Goal: Task Accomplishment & Management: Complete application form

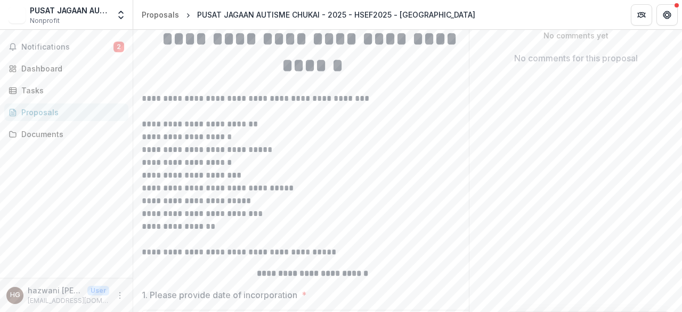
scroll to position [213, 0]
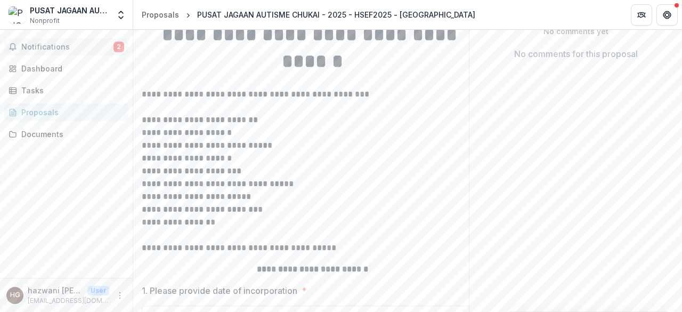
click at [120, 40] on button "Notifications 2" at bounding box center [66, 46] width 124 height 17
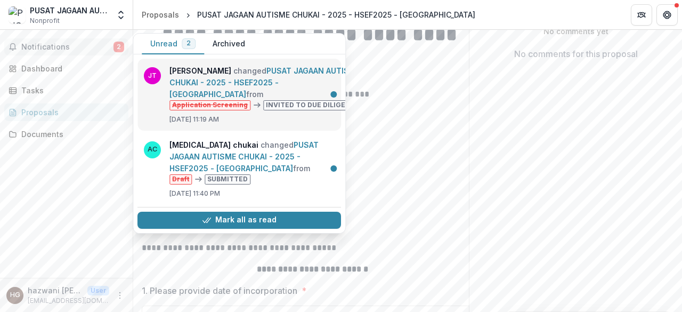
click at [234, 74] on link "PUSAT JAGAAN AUTISME CHUKAI - 2025 - HSEF2025 - MyHarapan" at bounding box center [264, 82] width 191 height 33
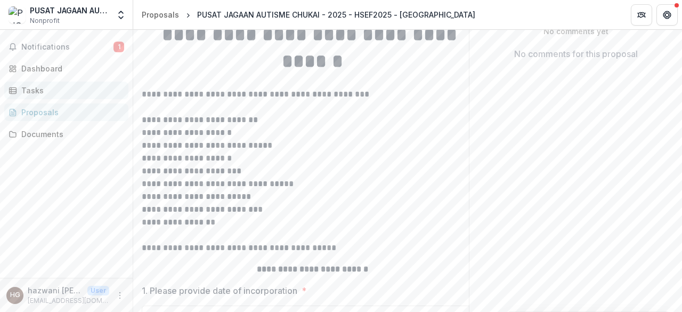
click at [36, 86] on div "Tasks" at bounding box center [70, 90] width 99 height 11
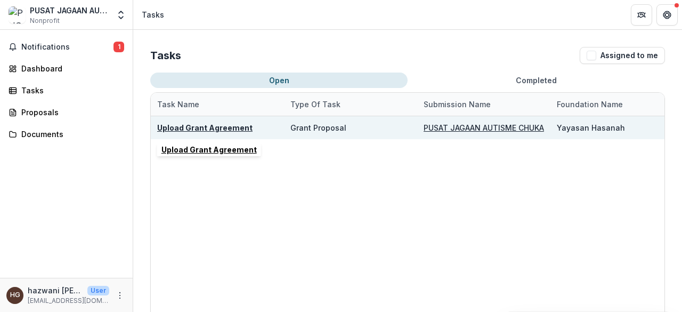
click at [210, 127] on u "Upload Grant Agreement" at bounding box center [204, 127] width 95 height 9
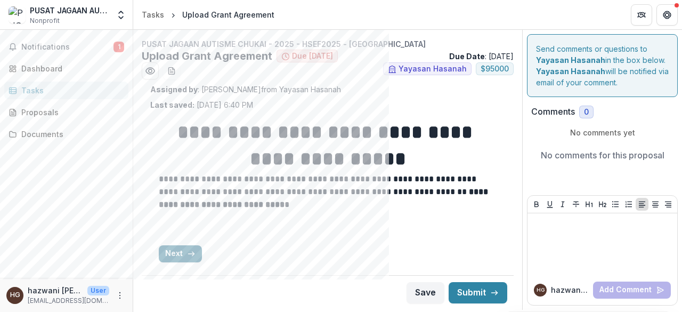
click at [190, 254] on icon "button" at bounding box center [191, 253] width 9 height 9
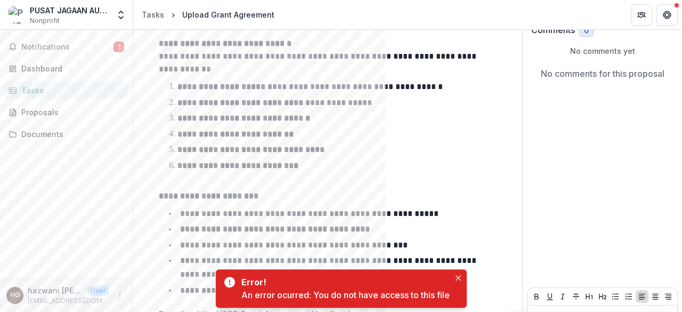
scroll to position [171, 0]
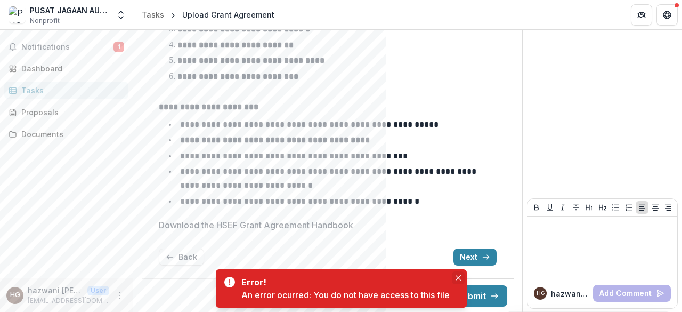
click at [459, 277] on icon "Close" at bounding box center [457, 277] width 5 height 5
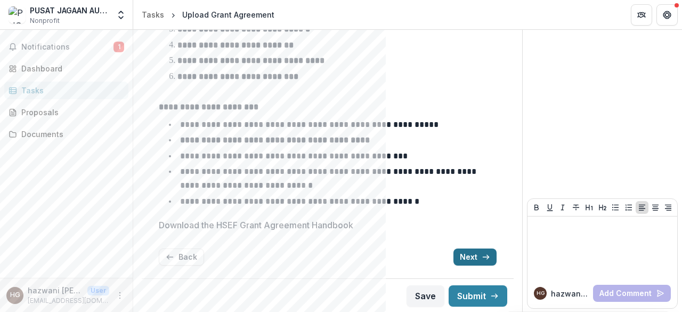
click at [485, 259] on icon "button" at bounding box center [486, 257] width 9 height 9
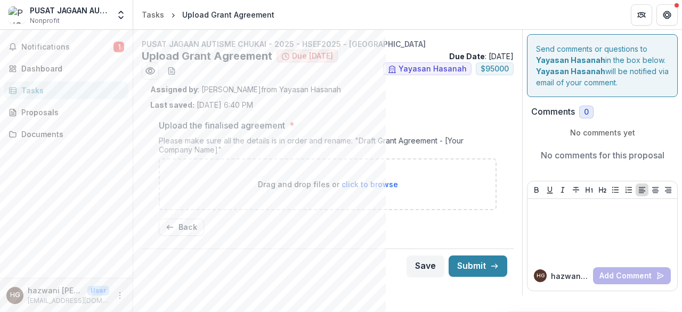
scroll to position [0, 0]
click at [347, 184] on span "click to browse" at bounding box center [370, 184] width 56 height 9
type input "**********"
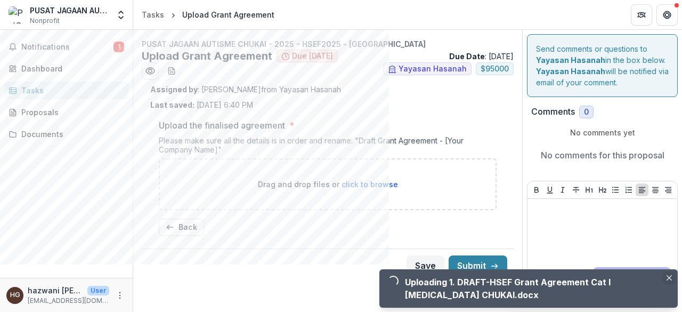
click at [675, 278] on button "Close" at bounding box center [669, 277] width 13 height 13
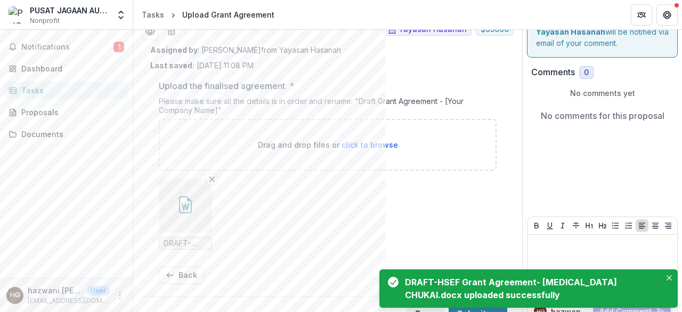
scroll to position [58, 0]
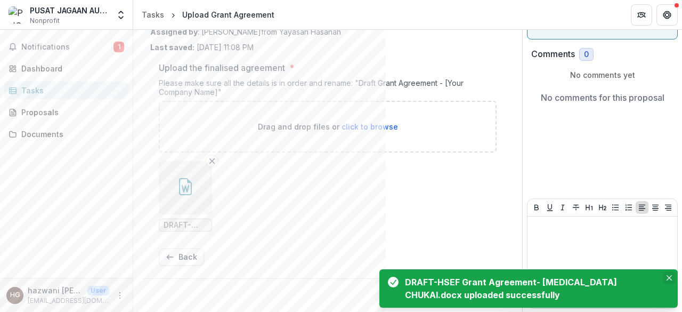
click at [672, 281] on button "Close" at bounding box center [669, 277] width 13 height 13
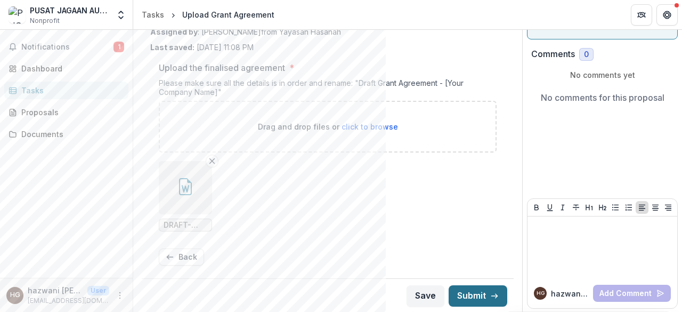
click at [478, 300] on button "Submit" at bounding box center [478, 295] width 59 height 21
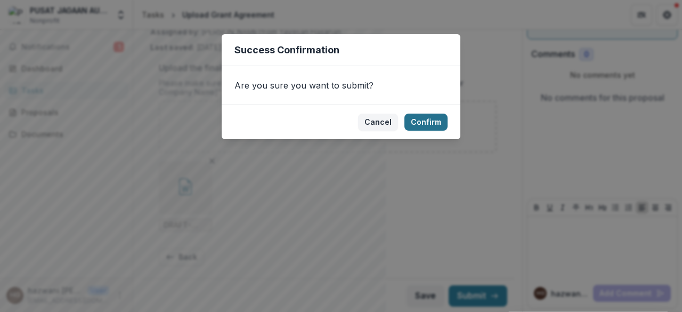
click at [423, 123] on button "Confirm" at bounding box center [425, 122] width 43 height 17
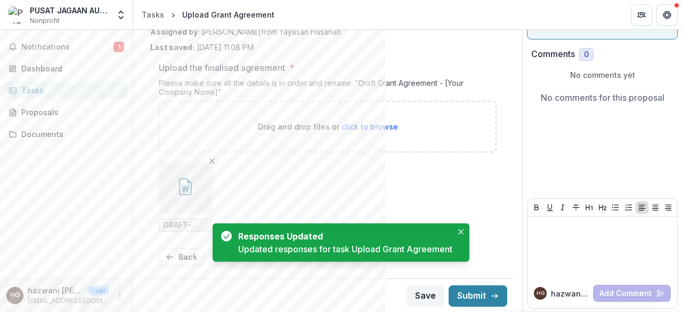
scroll to position [62, 0]
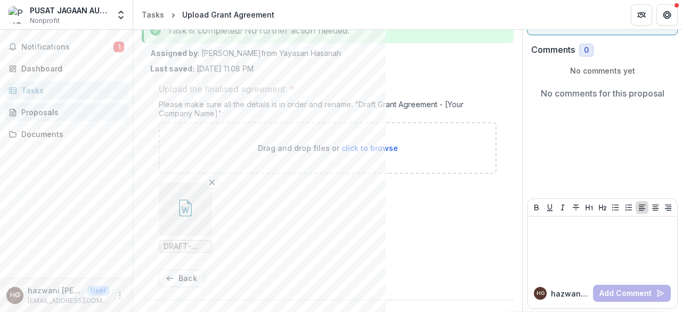
click at [67, 114] on div "Proposals" at bounding box center [70, 112] width 99 height 11
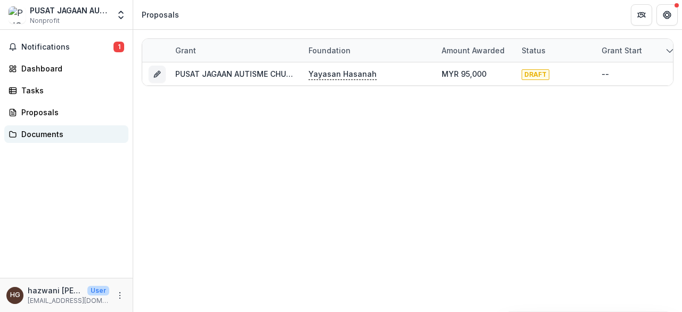
click at [83, 139] on div "Documents" at bounding box center [70, 133] width 99 height 11
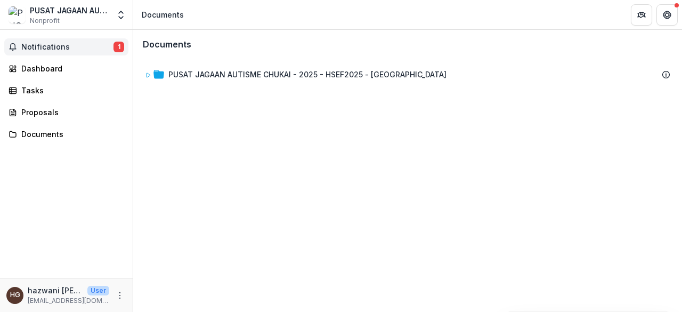
click at [98, 44] on span "Notifications" at bounding box center [67, 47] width 92 height 9
click at [331, 188] on div "Documents PUSAT JAGAAN AUTISME CHUKAI - 2025 - HSEF2025 - MyHarapan To pick up …" at bounding box center [407, 171] width 549 height 282
click at [547, 91] on div "Documents PUSAT JAGAAN AUTISME CHUKAI - 2025 - HSEF2025 - MyHarapan" at bounding box center [407, 61] width 549 height 62
